Goal: Find specific page/section

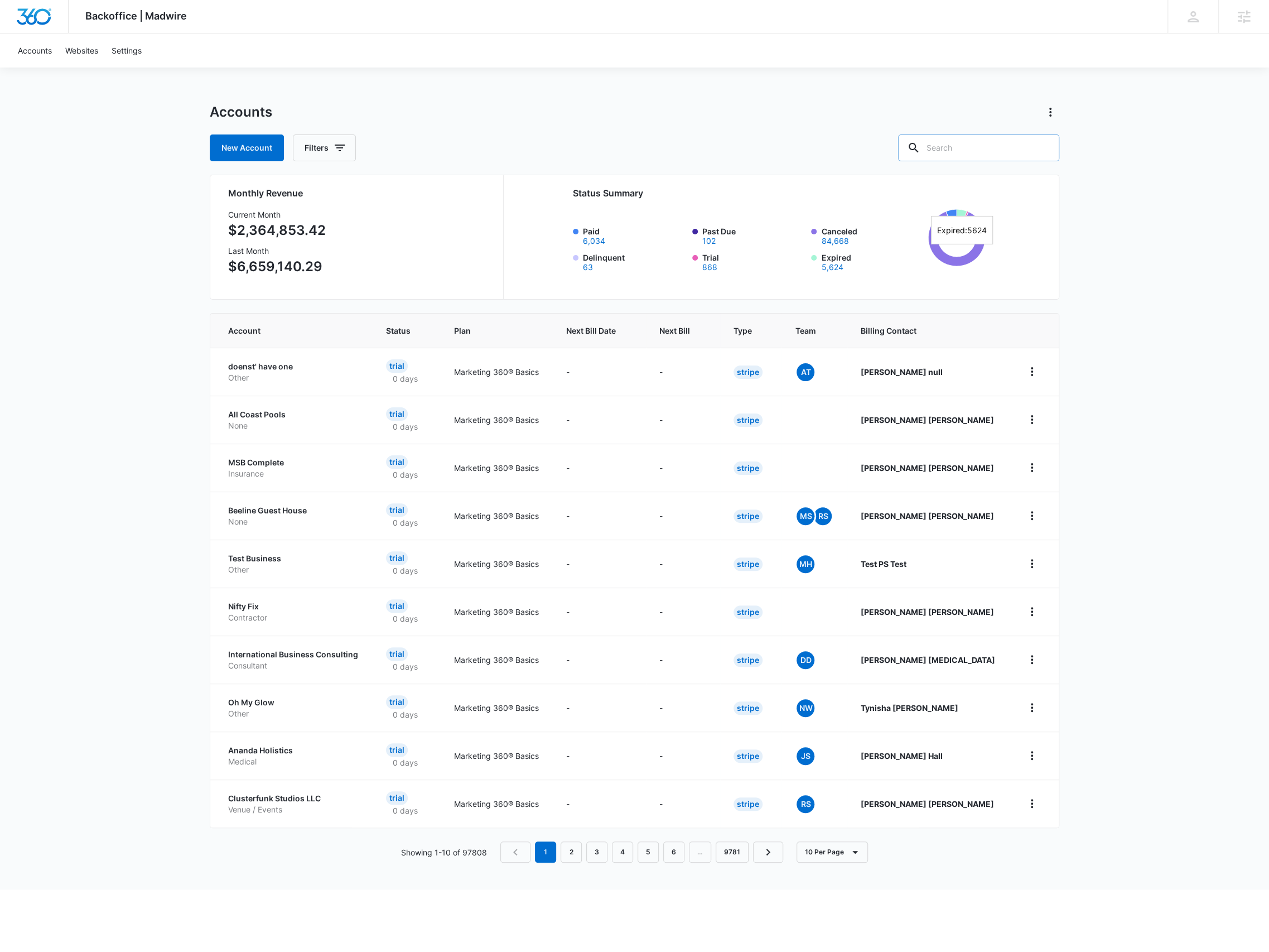
click at [960, 138] on input "text" at bounding box center [979, 148] width 161 height 27
type input "carbon recall"
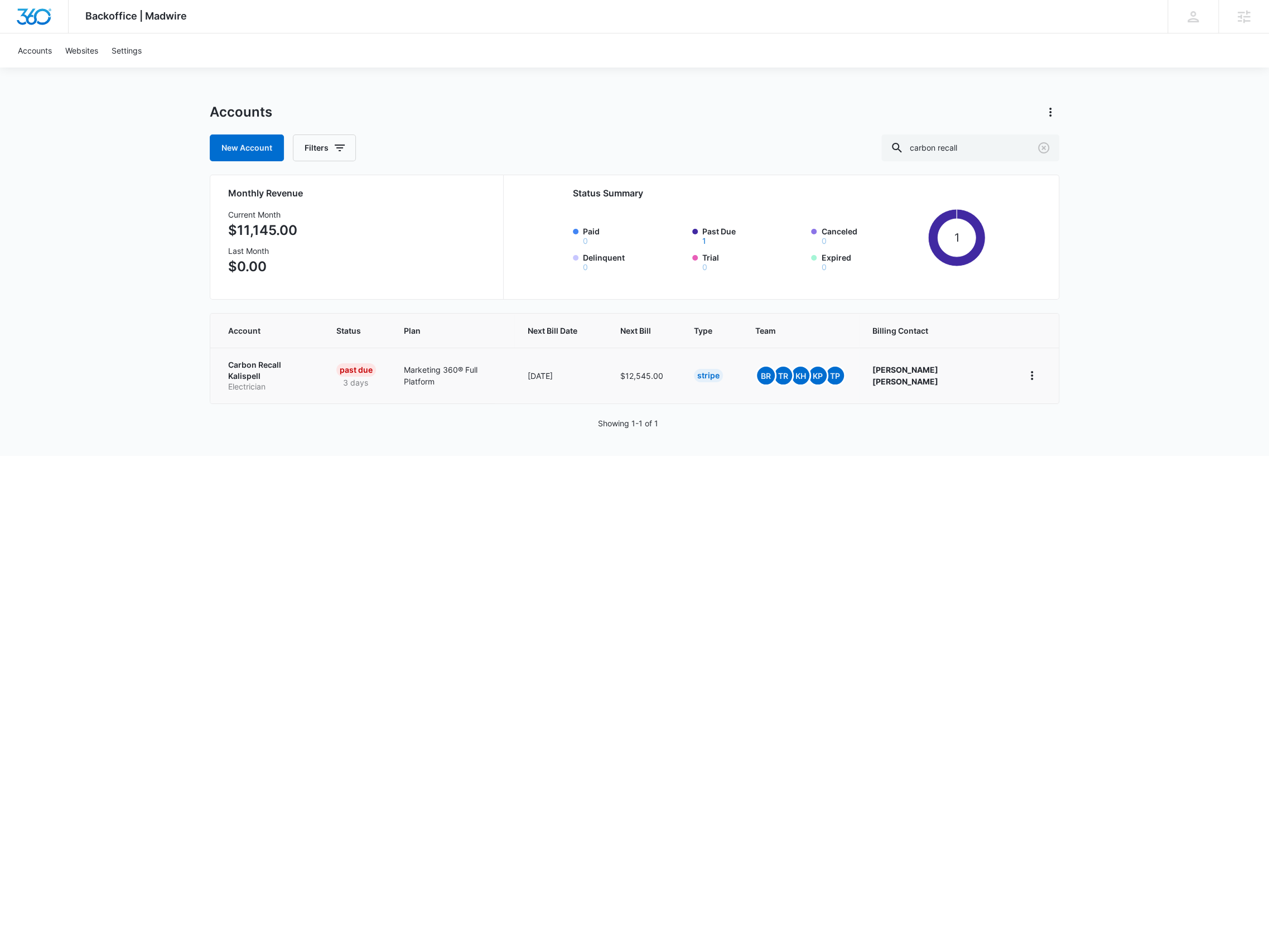
click at [279, 381] on p "Electrician" at bounding box center [269, 387] width 81 height 11
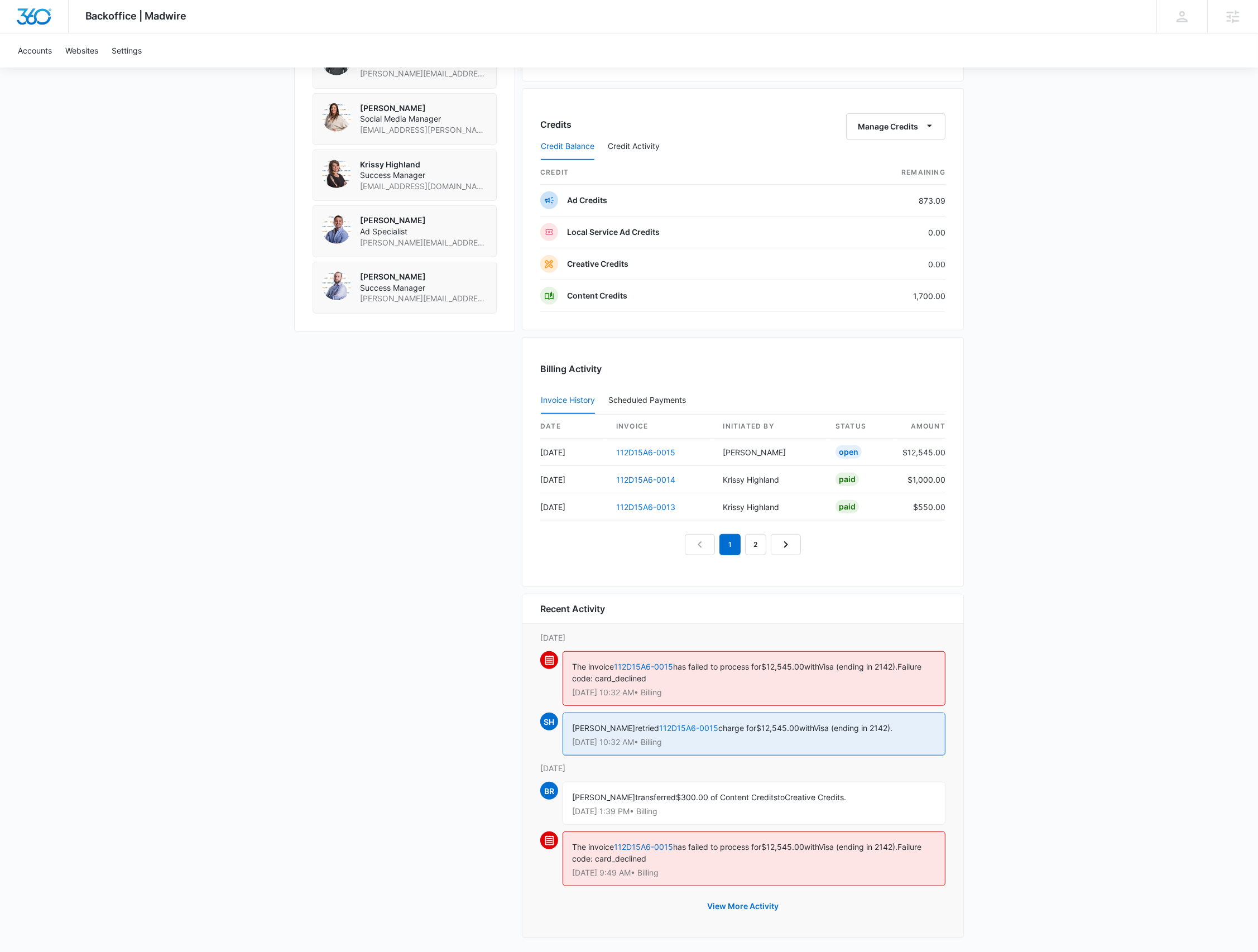
scroll to position [874, 0]
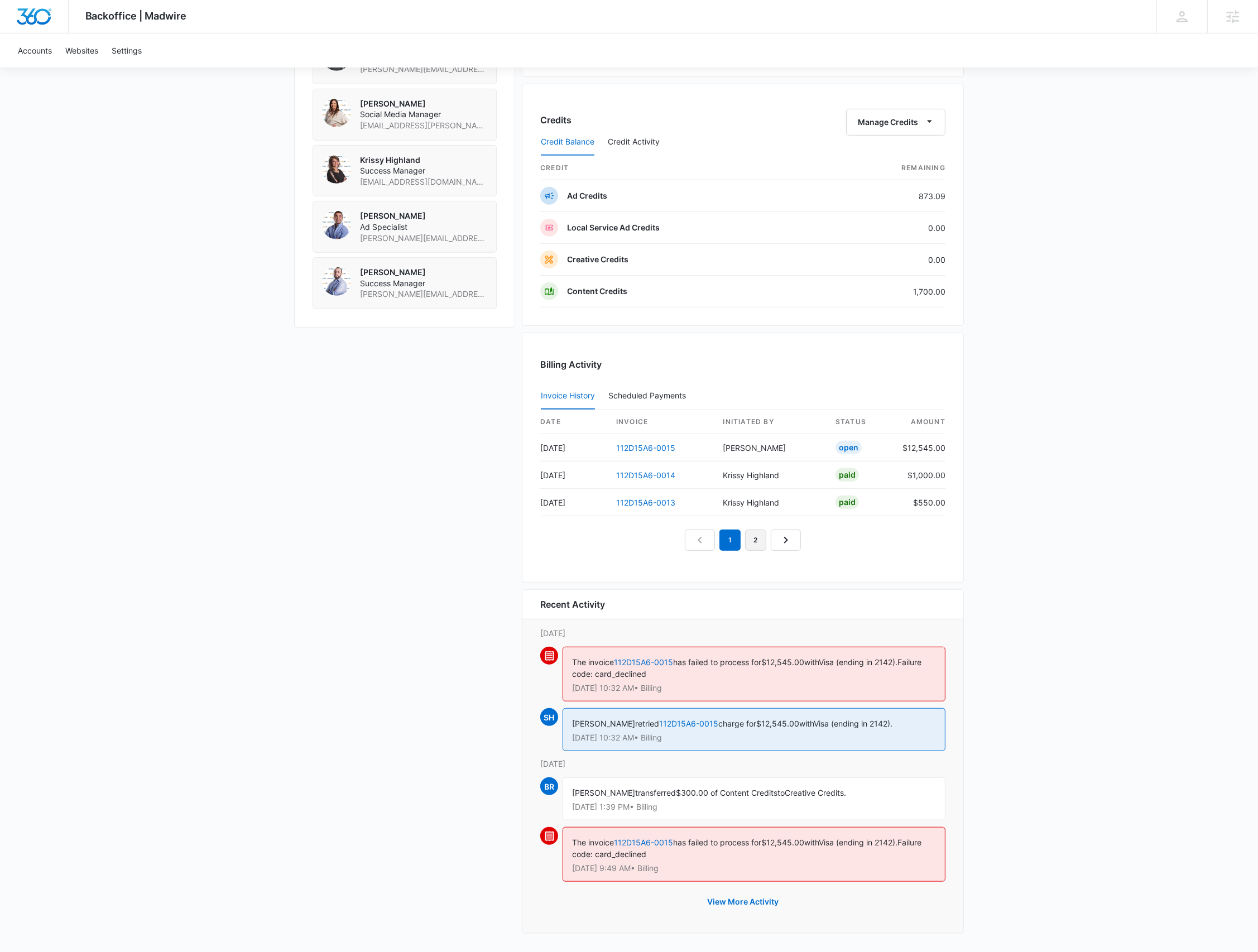
click at [764, 540] on link "2" at bounding box center [755, 540] width 21 height 21
click at [712, 533] on link "1" at bounding box center [717, 540] width 21 height 21
